Goal: Navigation & Orientation: Find specific page/section

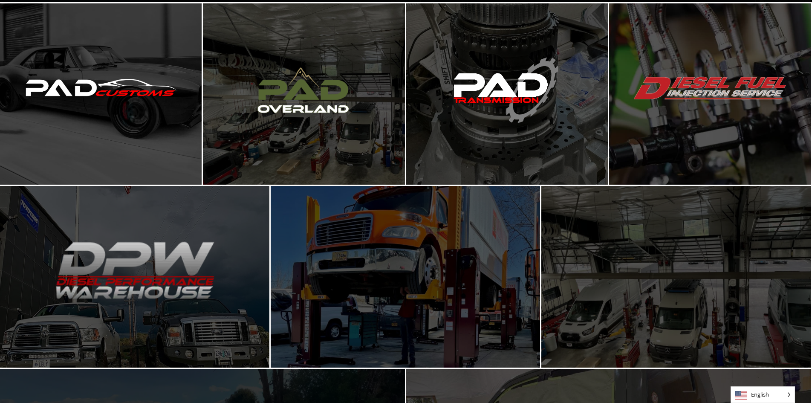
scroll to position [341, 0]
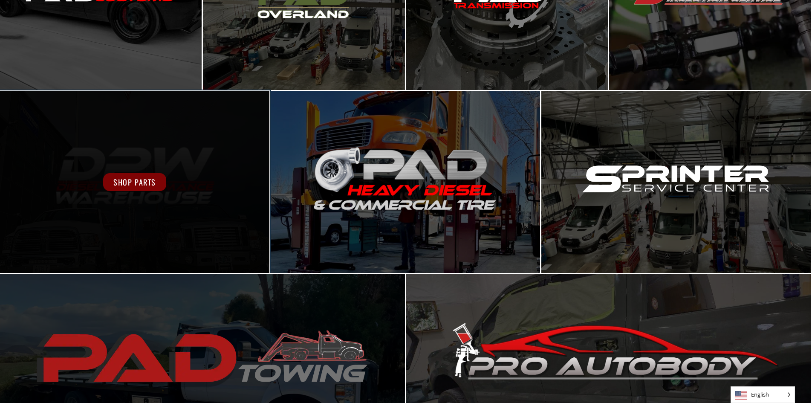
click at [129, 194] on div "Shop Parts" at bounding box center [135, 181] width 270 height 181
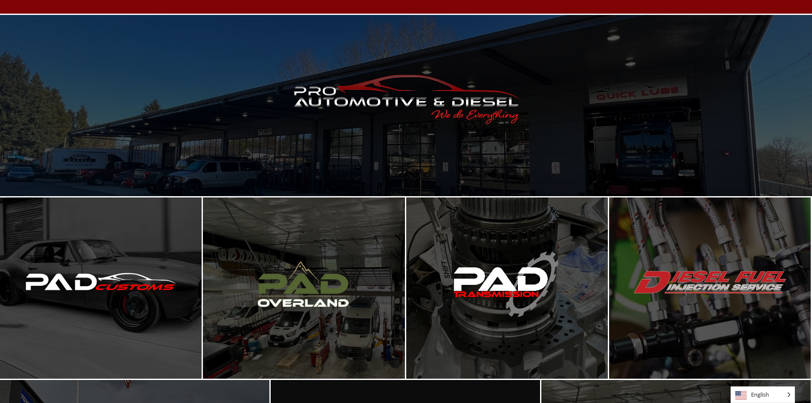
scroll to position [0, 0]
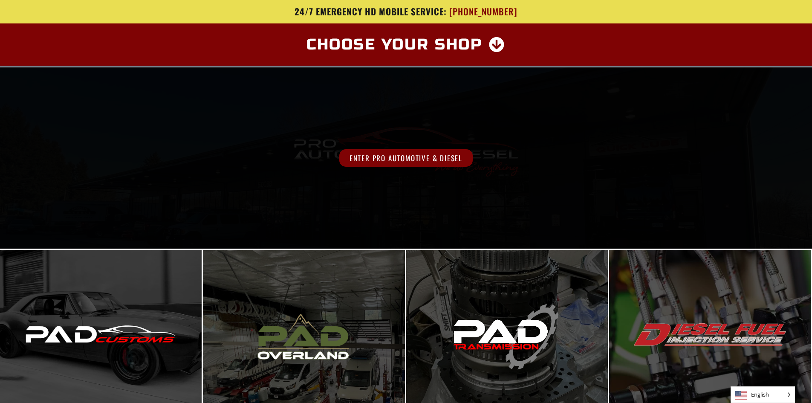
click at [438, 155] on span "Enter Pro Automotive & Diesel" at bounding box center [405, 157] width 133 height 17
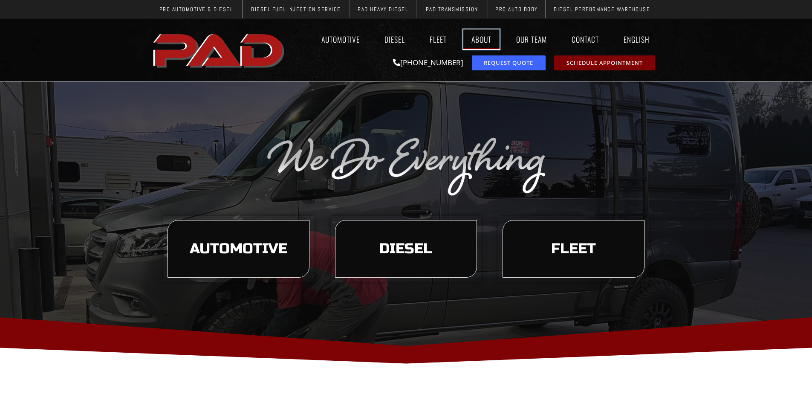
click at [485, 37] on link "About" at bounding box center [482, 39] width 36 height 20
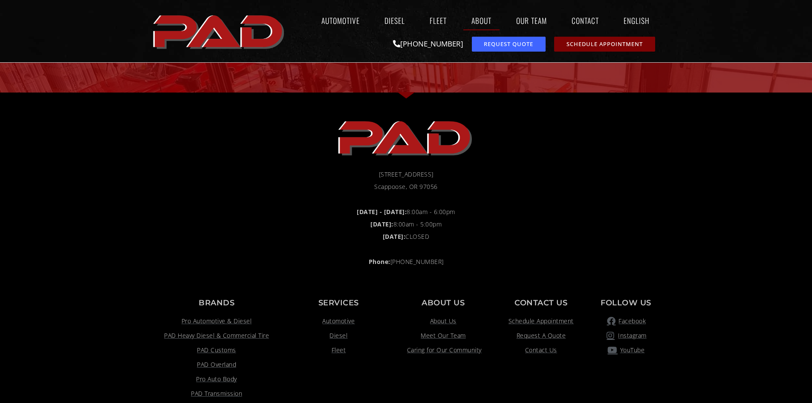
scroll to position [958, 0]
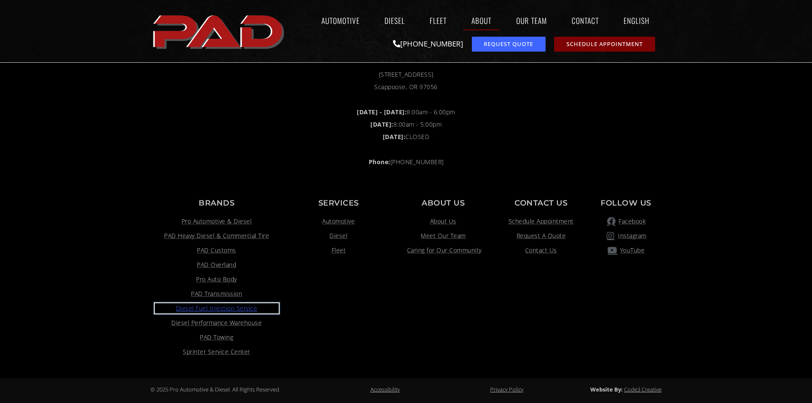
click at [243, 306] on span "Diesel Fuel Injection Service" at bounding box center [216, 308] width 81 height 10
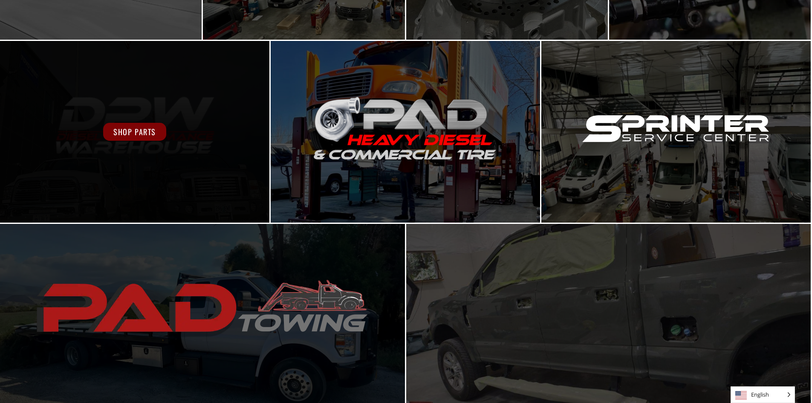
scroll to position [394, 0]
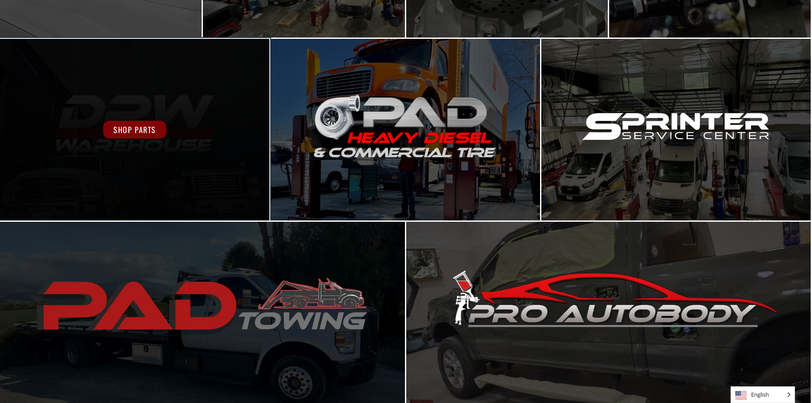
click at [144, 130] on span "Shop Parts" at bounding box center [134, 130] width 63 height 18
